Goal: Task Accomplishment & Management: Manage account settings

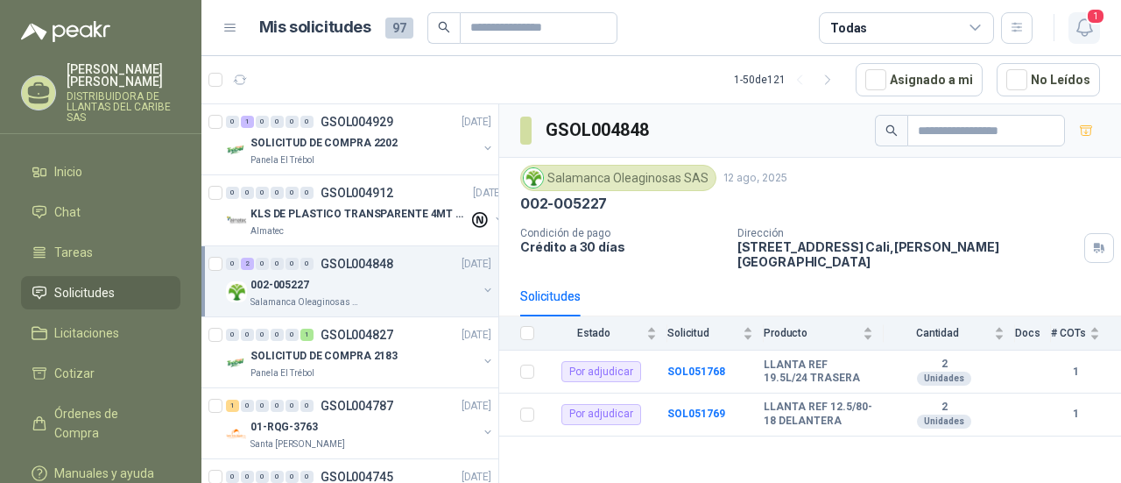
click at [1077, 25] on icon "button" at bounding box center [1085, 28] width 22 height 22
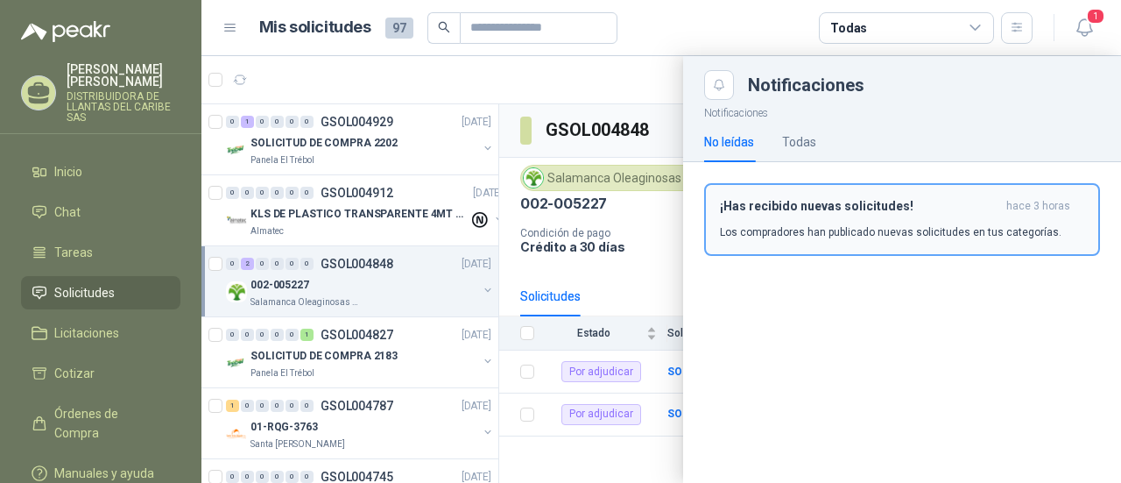
click at [854, 211] on h3 "¡Has recibido nuevas solicitudes!" at bounding box center [859, 206] width 279 height 15
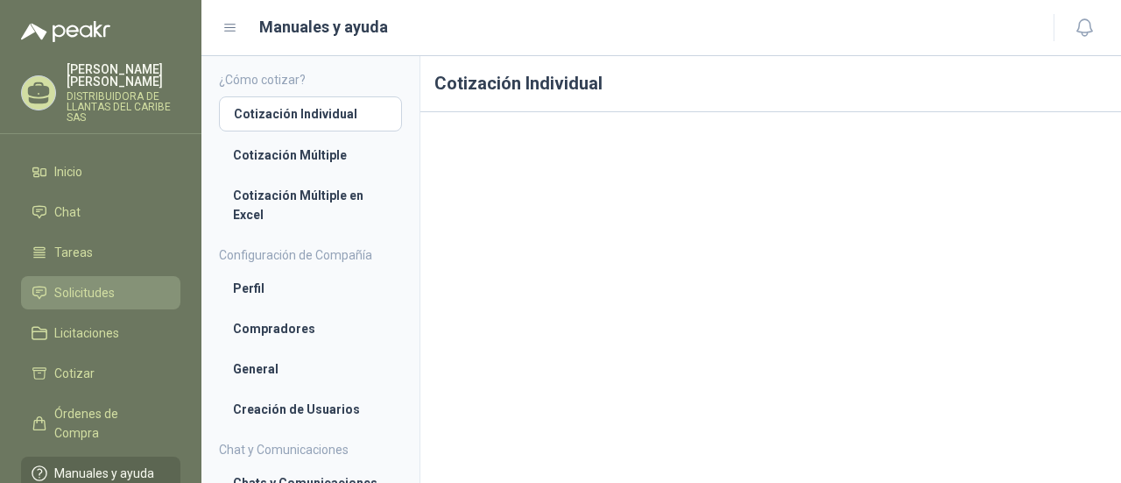
click at [109, 292] on span "Solicitudes" at bounding box center [84, 292] width 60 height 19
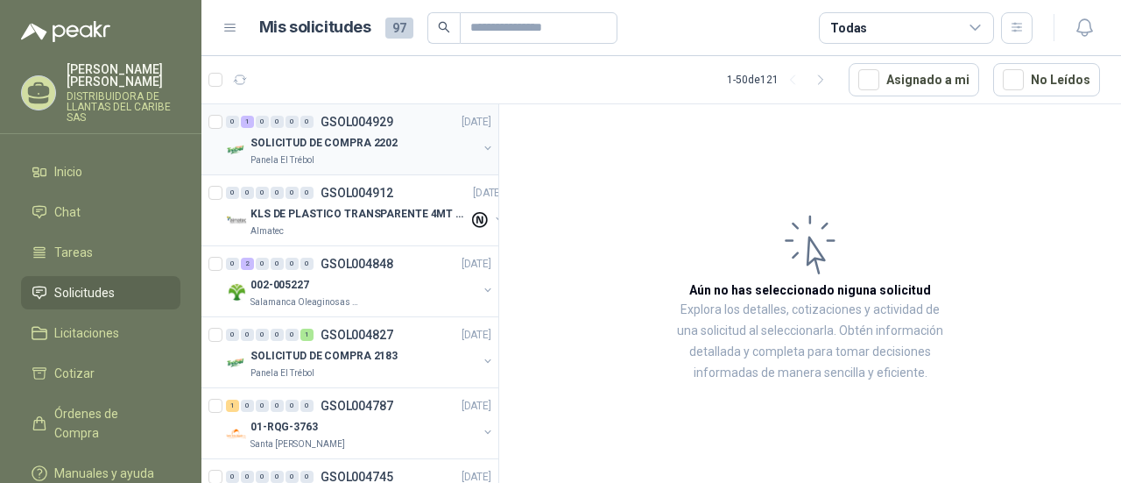
click at [279, 124] on div "0" at bounding box center [277, 122] width 13 height 12
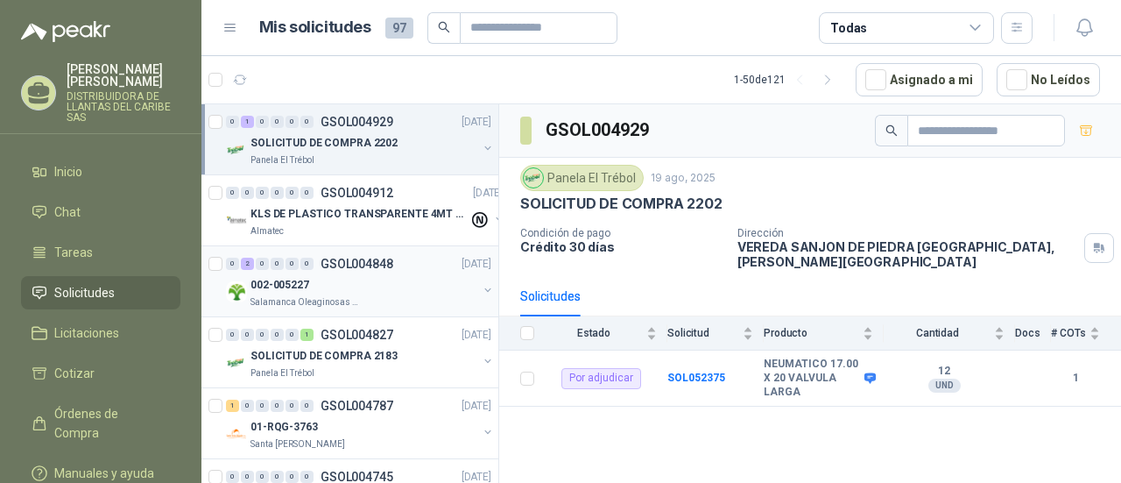
click at [338, 287] on div "002-005227" at bounding box center [364, 284] width 227 height 21
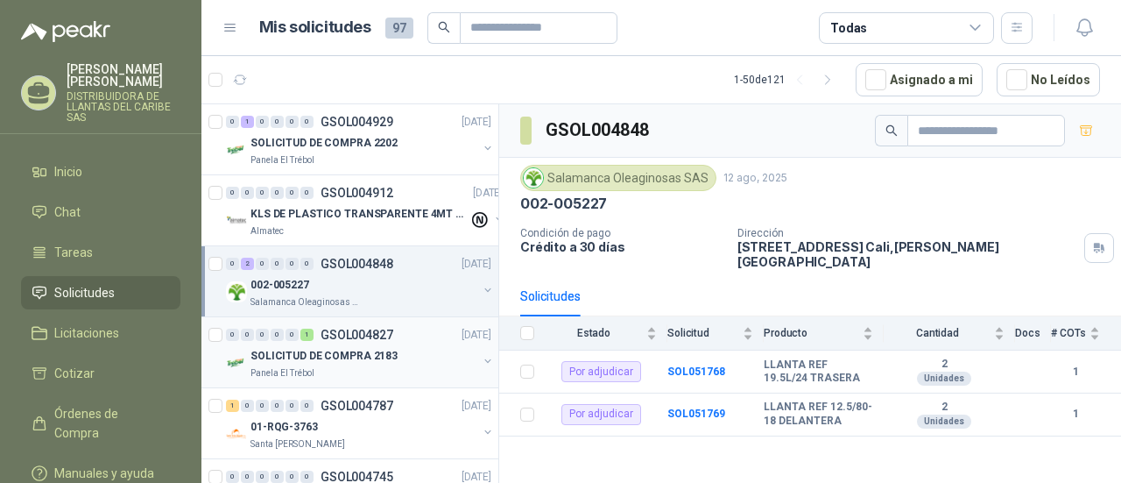
click at [349, 362] on div "SOLICITUD DE COMPRA 2183" at bounding box center [364, 355] width 227 height 21
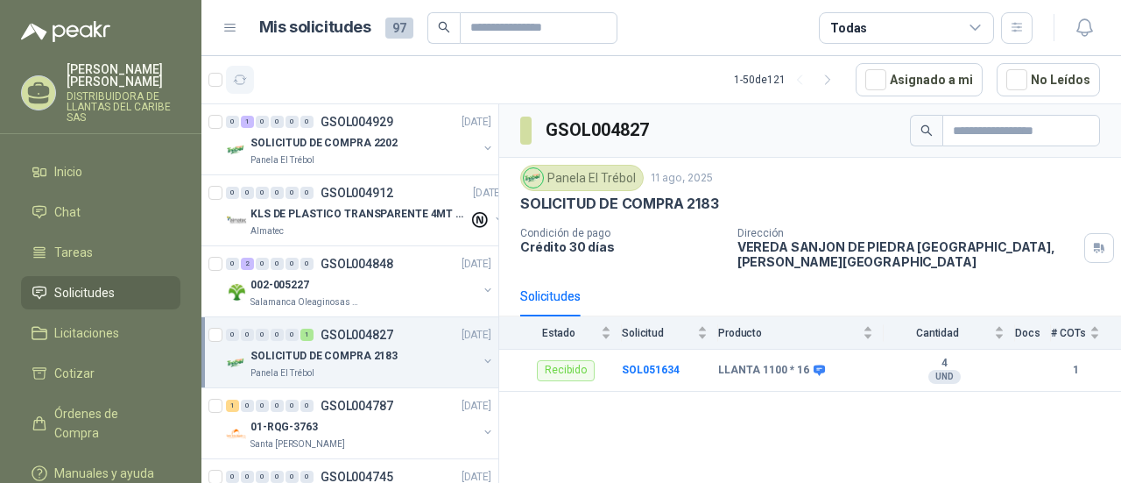
click at [237, 71] on button "button" at bounding box center [240, 80] width 28 height 28
